Goal: Information Seeking & Learning: Learn about a topic

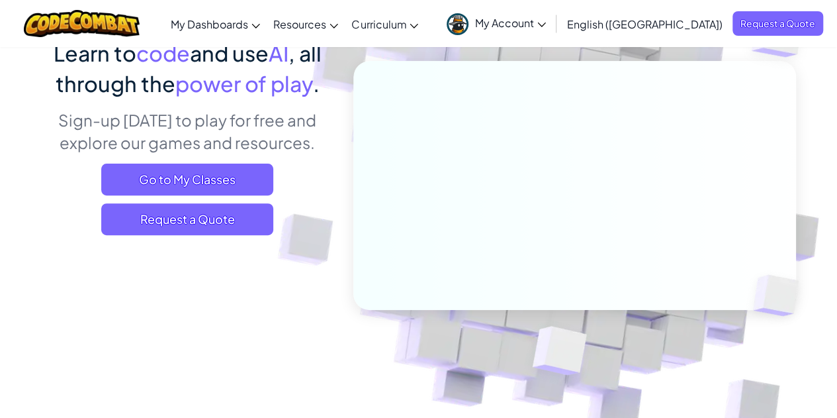
scroll to position [66, 0]
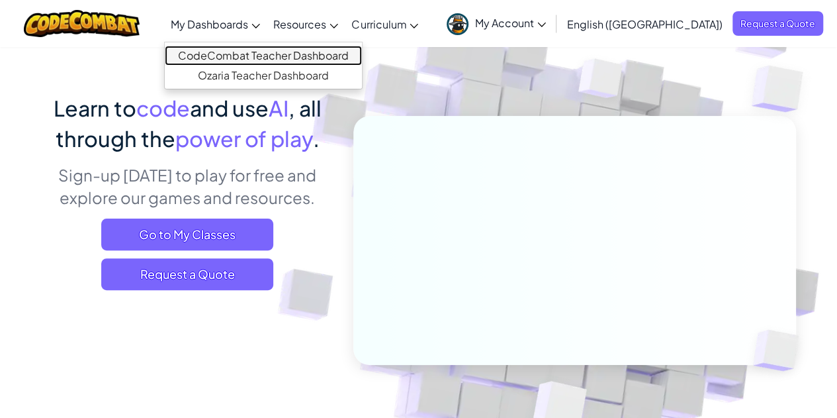
click at [258, 58] on link "CodeCombat Teacher Dashboard" at bounding box center [263, 56] width 197 height 20
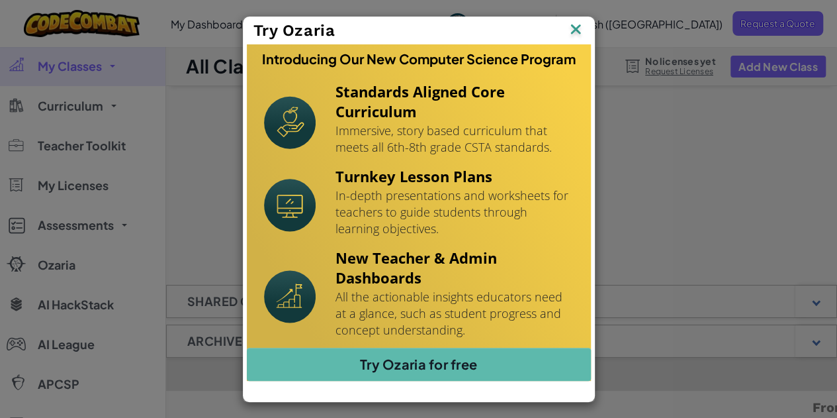
click at [0, 0] on img at bounding box center [0, 0] width 0 height 0
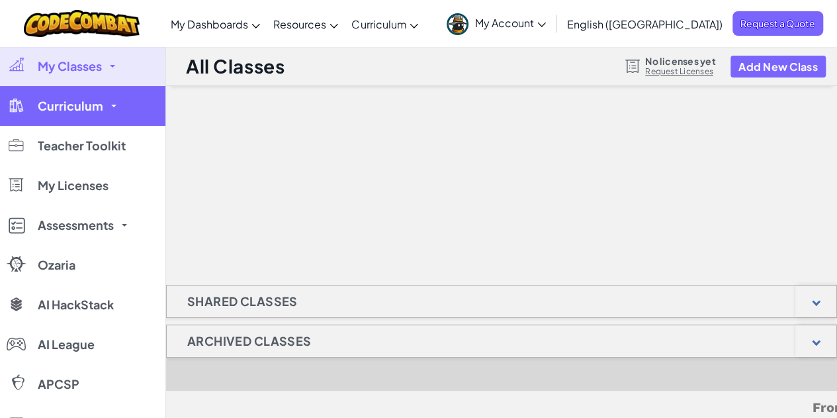
click at [44, 105] on span "Curriculum" at bounding box center [71, 106] width 66 height 12
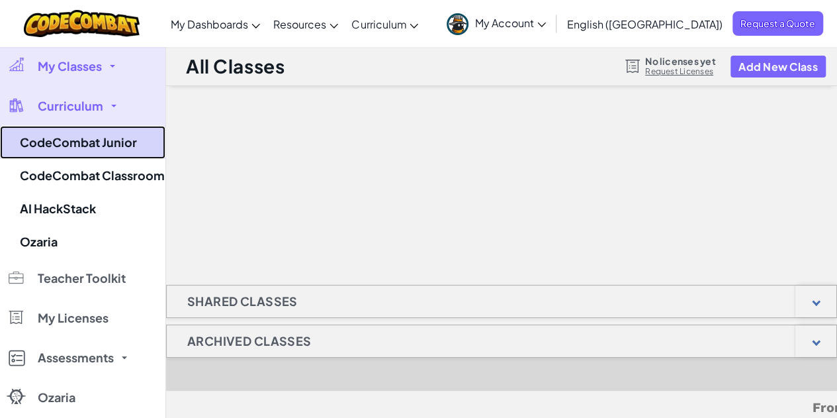
click at [76, 157] on link "CodeCombat Junior" at bounding box center [83, 142] width 166 height 33
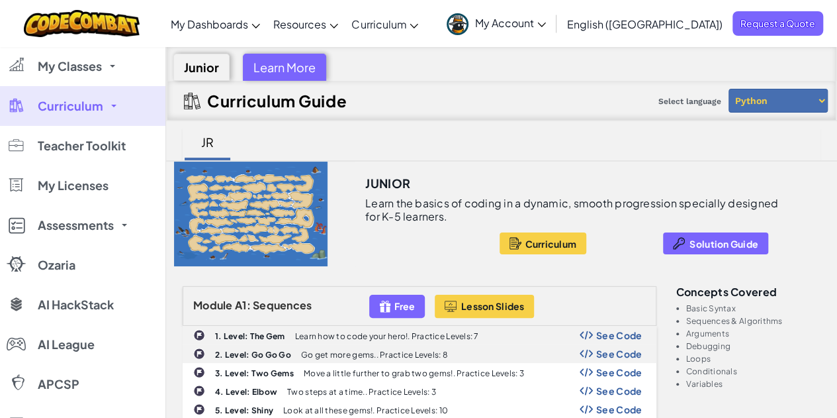
click at [117, 111] on link "Curriculum" at bounding box center [83, 106] width 166 height 40
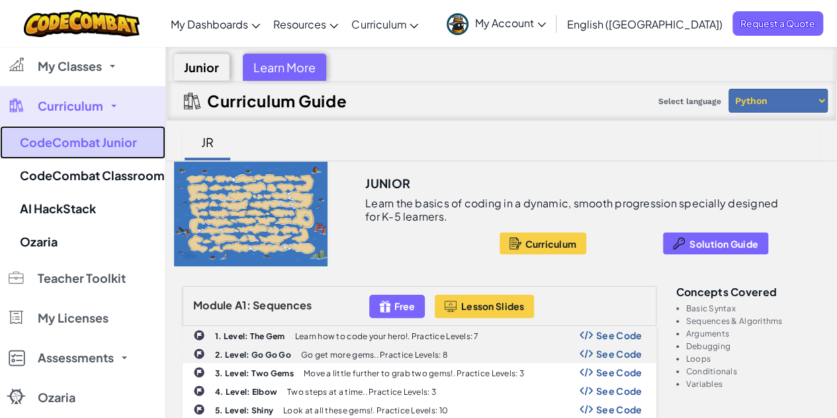
click at [94, 142] on link "CodeCombat Junior" at bounding box center [83, 142] width 166 height 33
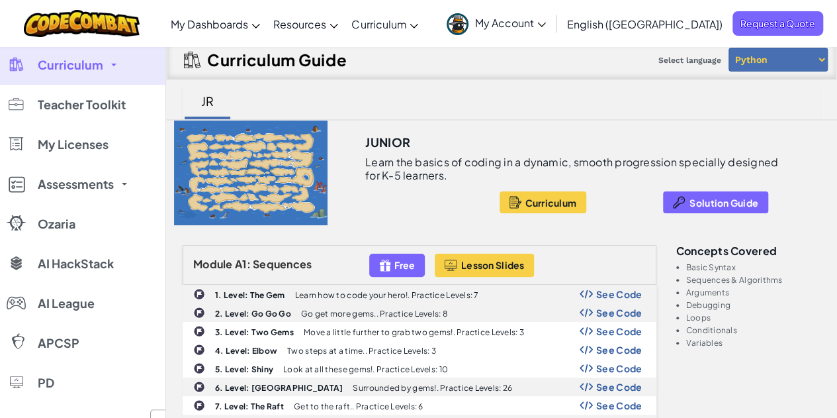
scroll to position [132, 0]
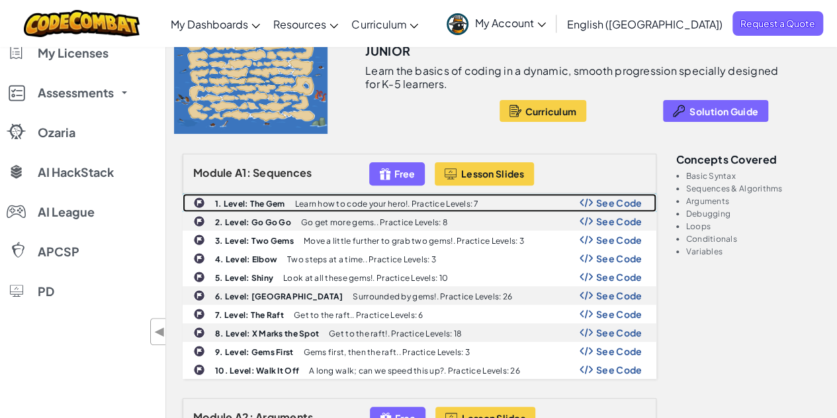
click at [249, 199] on b "1. Level: The Gem" at bounding box center [250, 204] width 70 height 10
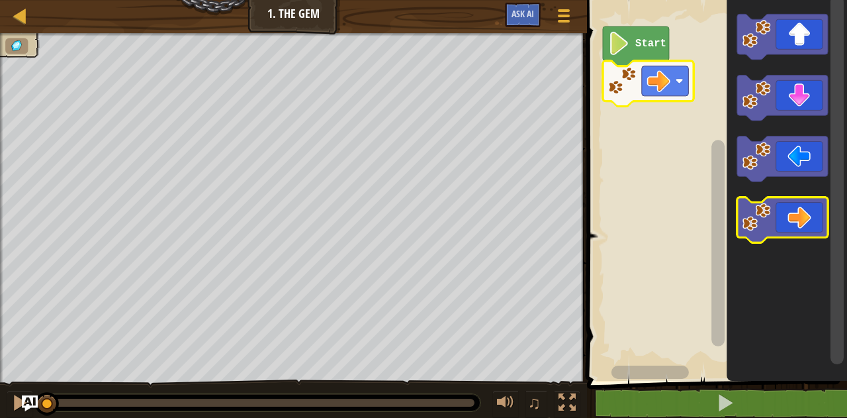
click at [810, 224] on icon "Blockly Workspace" at bounding box center [782, 220] width 91 height 46
